Goal: Task Accomplishment & Management: Manage account settings

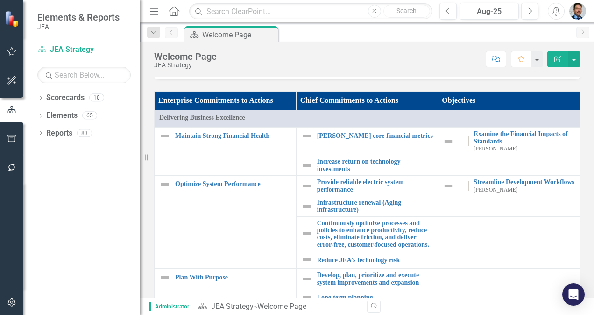
scroll to position [1519, 0]
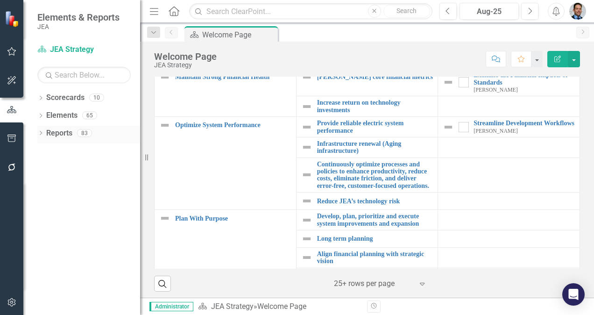
click at [42, 132] on icon at bounding box center [41, 133] width 2 height 4
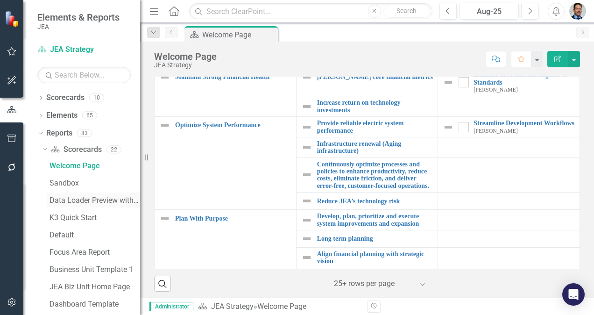
click at [73, 198] on div "Data Loader Preview with element counts" at bounding box center [94, 200] width 91 height 8
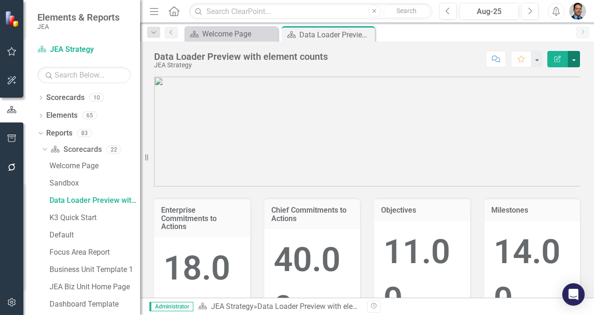
click at [346, 59] on button "button" at bounding box center [573, 59] width 12 height 16
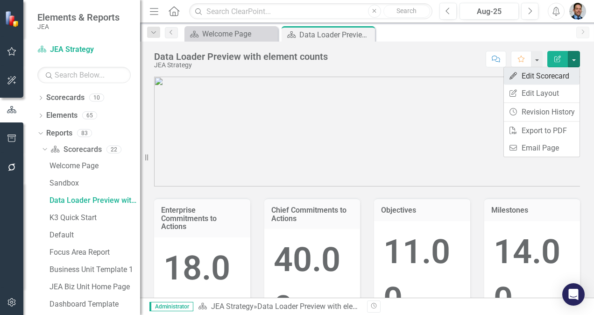
click at [346, 77] on link "Edit Edit Scorecard" at bounding box center [542, 75] width 76 height 17
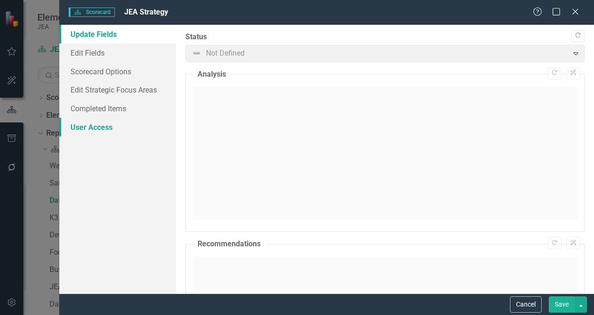
click at [101, 128] on link "User Access" at bounding box center [117, 127] width 117 height 19
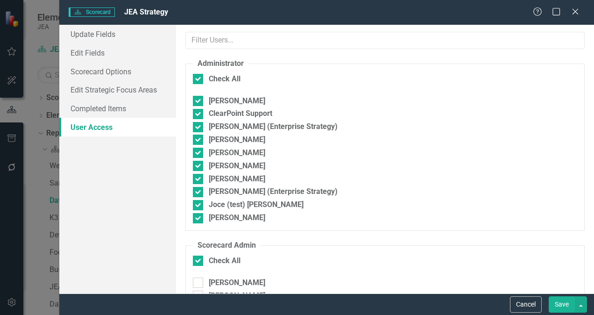
checkbox input "false"
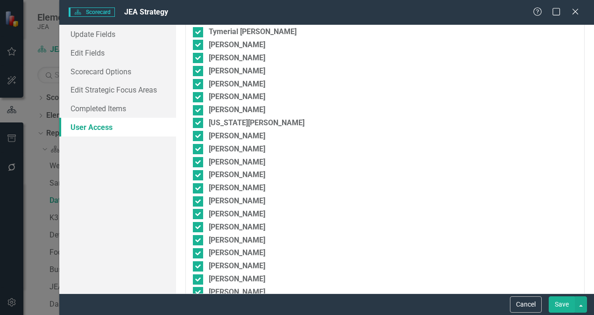
scroll to position [28752, 0]
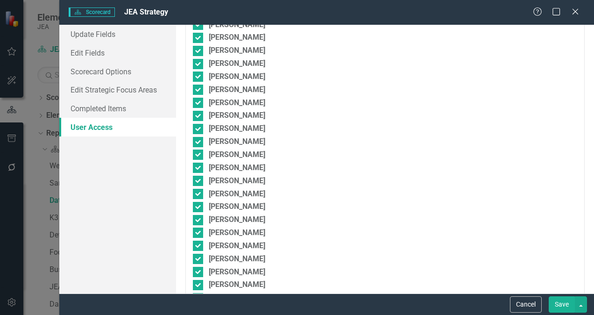
click at [346, 279] on button "Save" at bounding box center [561, 304] width 26 height 16
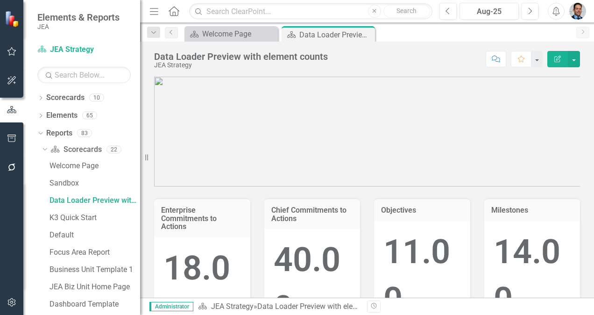
click at [134, 5] on div "Elements & Reports JEA" at bounding box center [81, 21] width 117 height 42
click at [9, 13] on img at bounding box center [13, 19] width 16 height 16
click at [11, 108] on icon "button" at bounding box center [11, 109] width 9 height 7
click at [14, 49] on icon "button" at bounding box center [12, 51] width 10 height 7
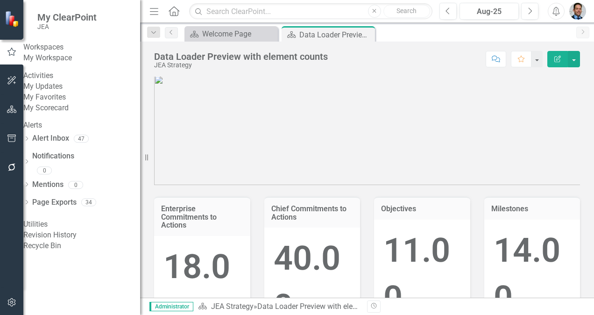
scroll to position [0, 0]
